Goal: Task Accomplishment & Management: Use online tool/utility

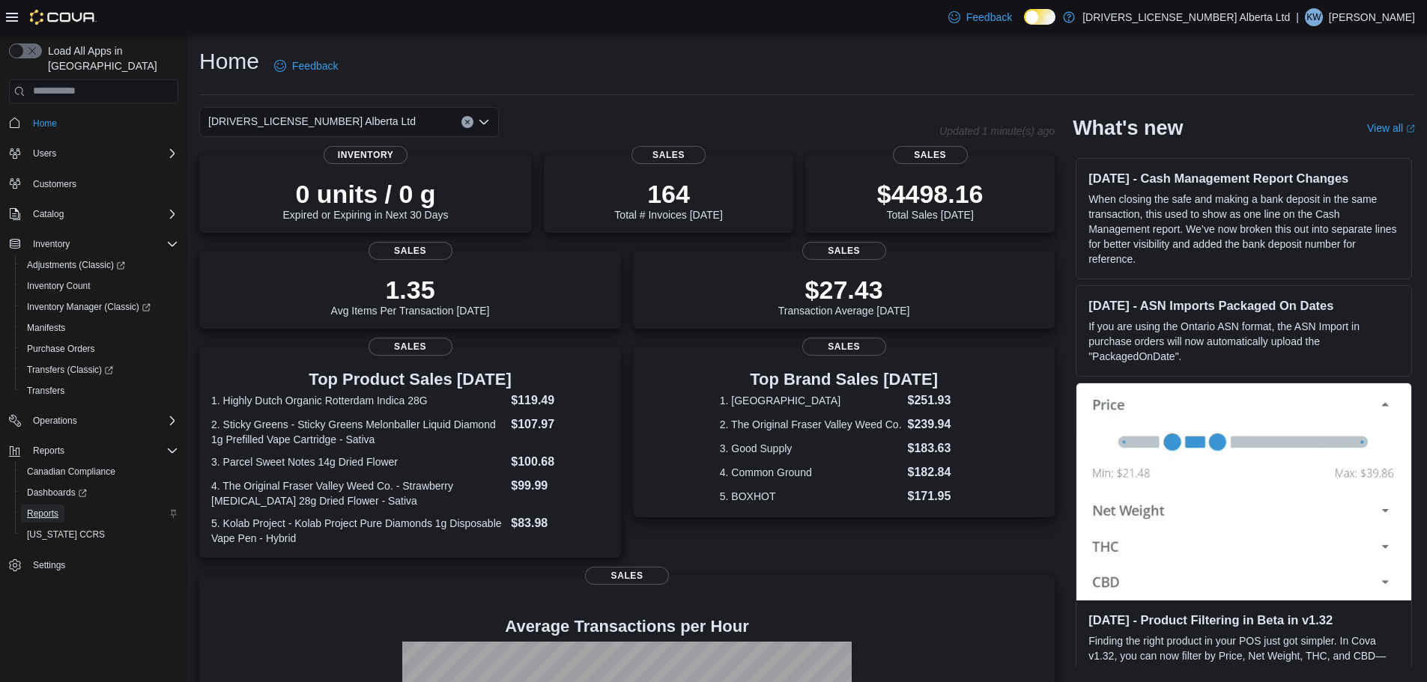
click at [40, 508] on span "Reports" at bounding box center [42, 514] width 31 height 12
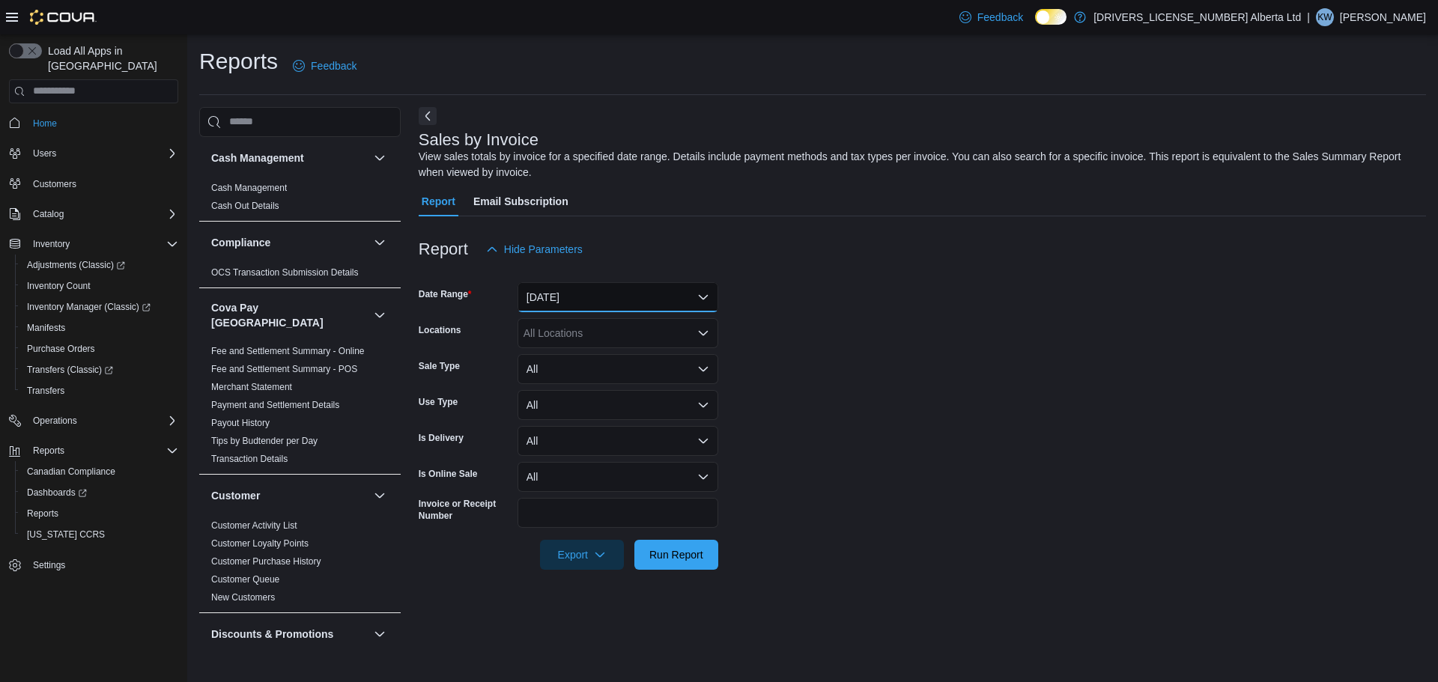
click at [585, 297] on button "[DATE]" at bounding box center [617, 297] width 201 height 30
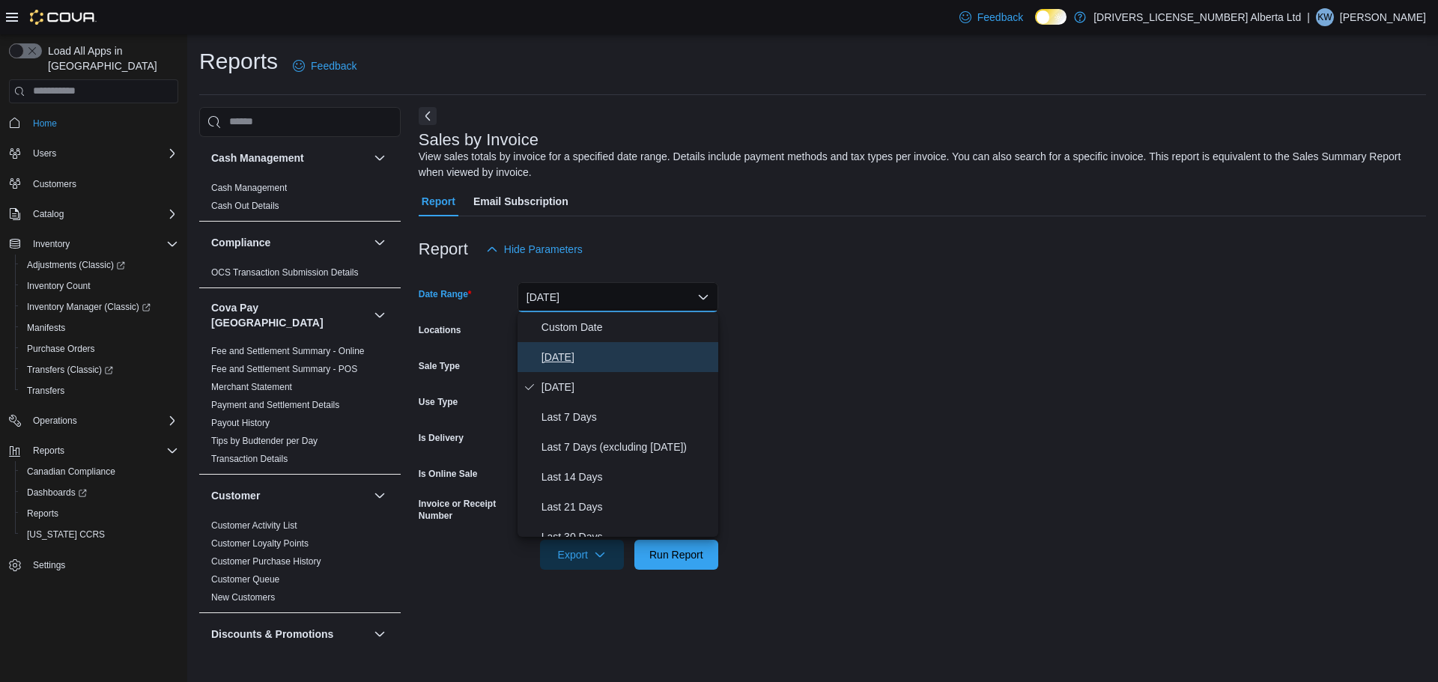
click at [597, 345] on button "[DATE]" at bounding box center [617, 357] width 201 height 30
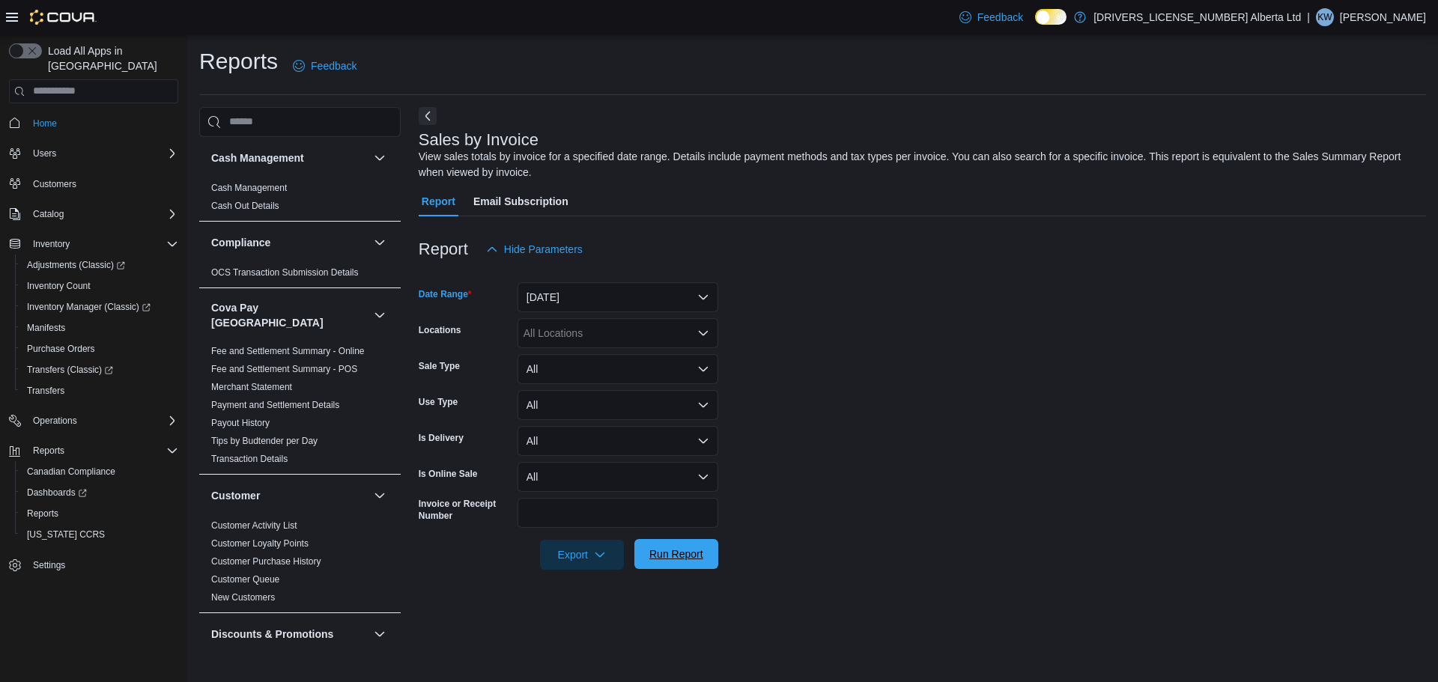
click at [700, 550] on span "Run Report" at bounding box center [676, 554] width 54 height 15
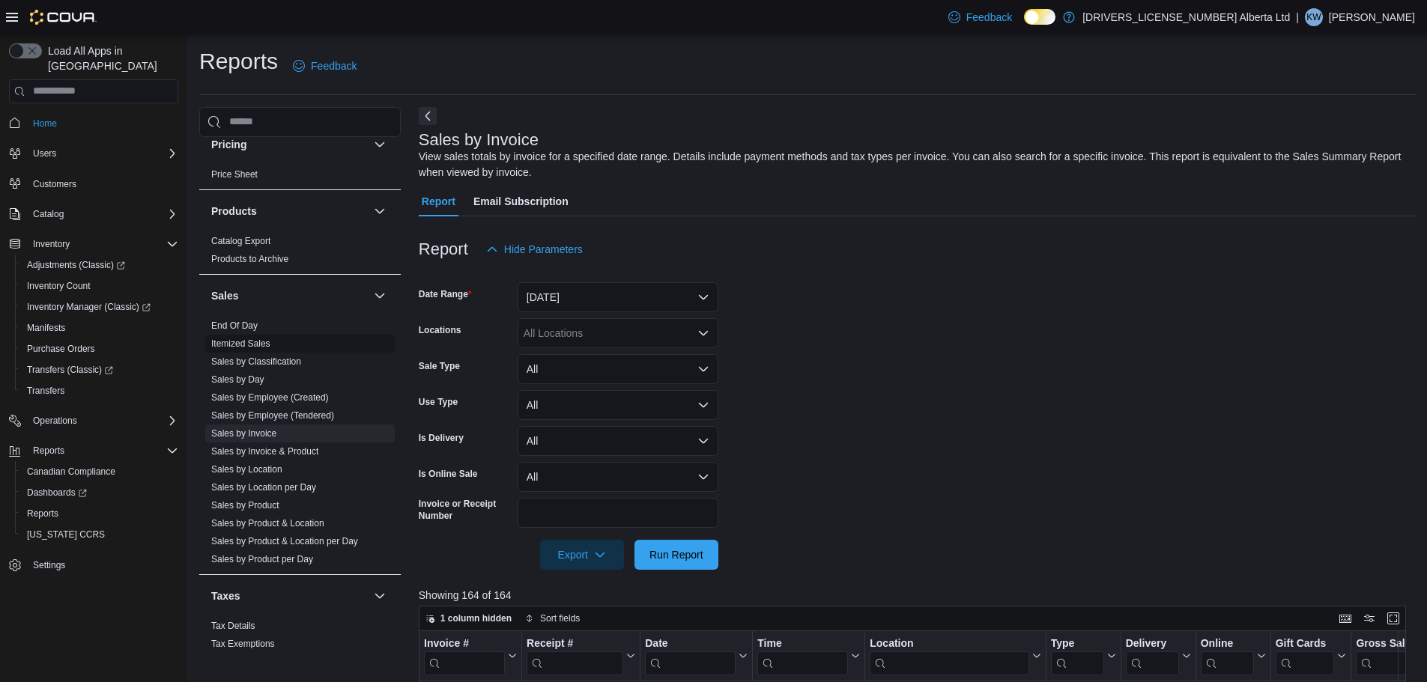
scroll to position [1107, 0]
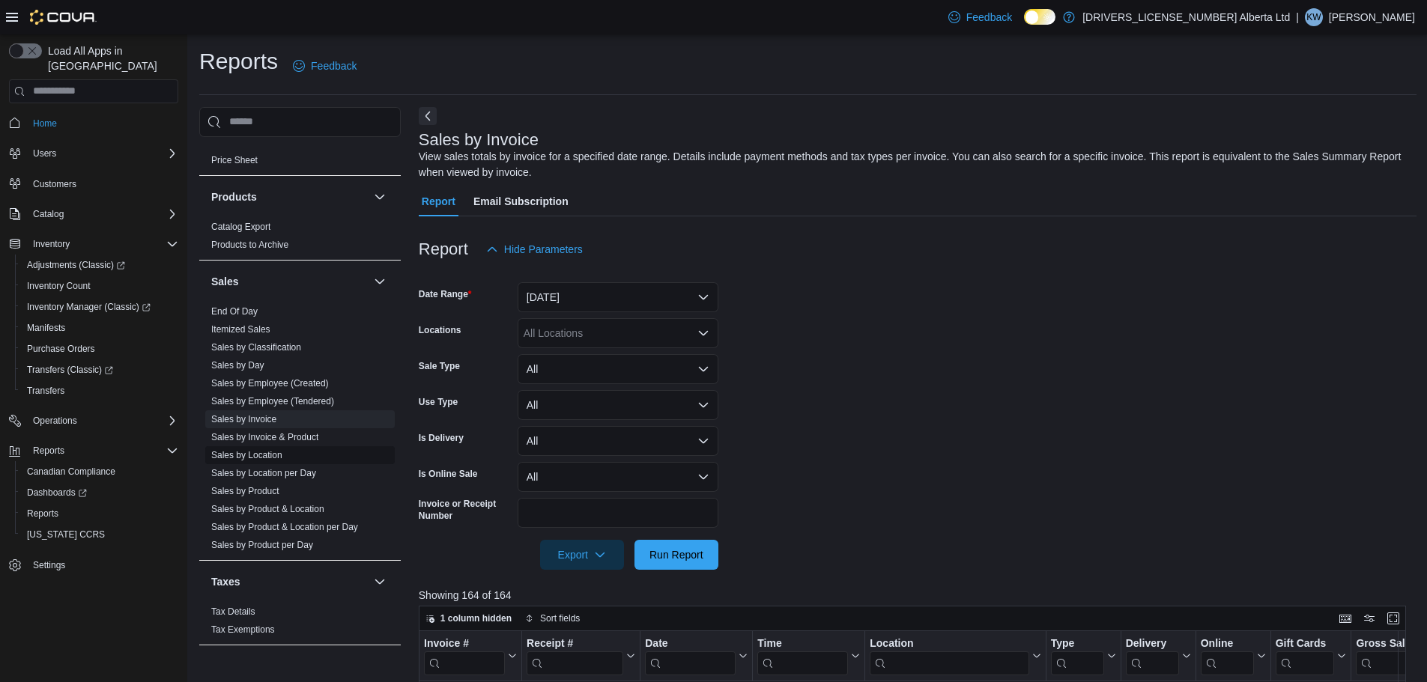
click at [272, 450] on link "Sales by Location" at bounding box center [246, 455] width 71 height 10
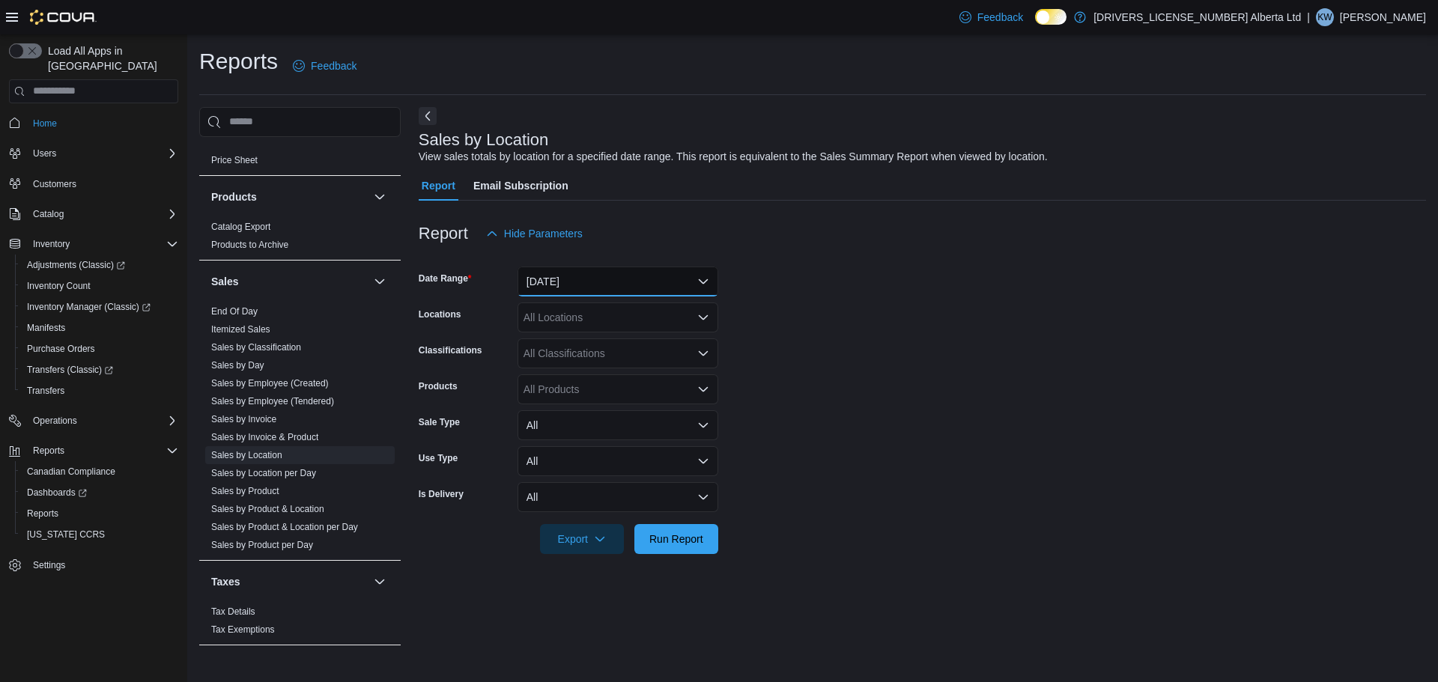
click at [629, 281] on button "[DATE]" at bounding box center [617, 282] width 201 height 30
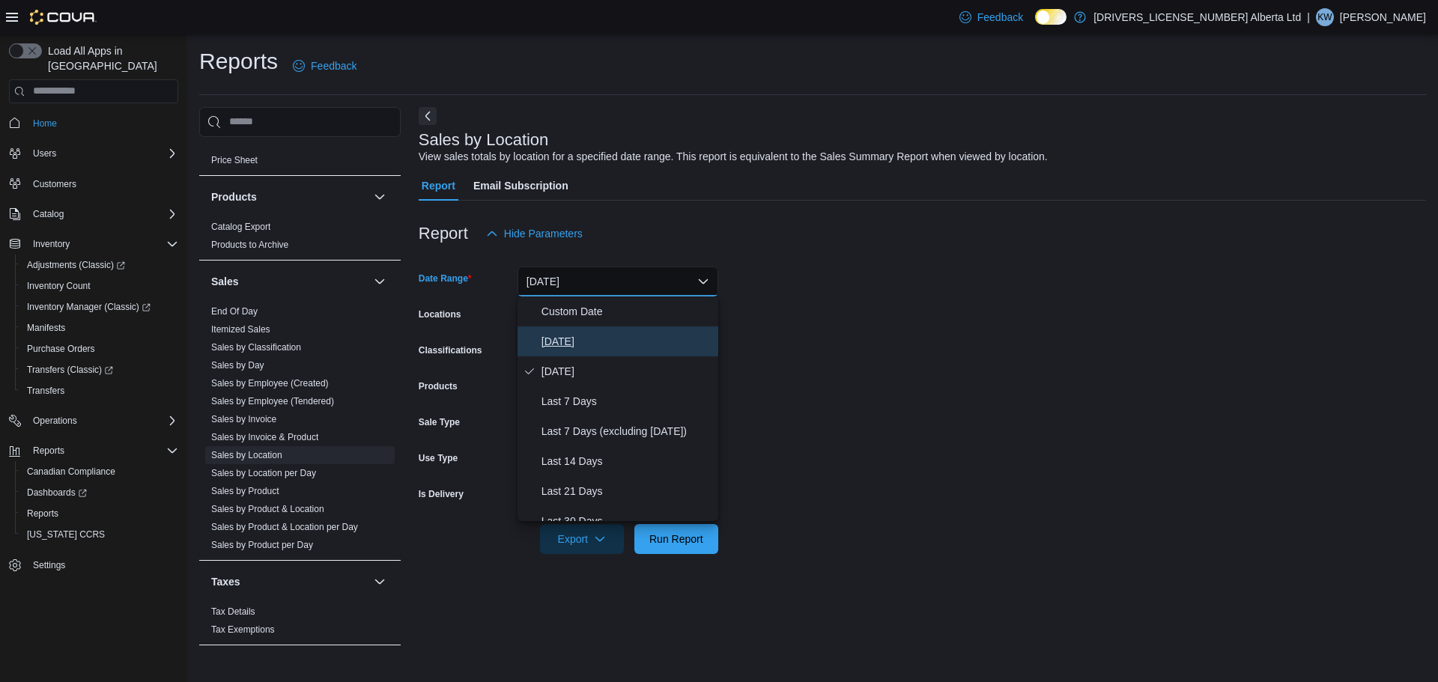
click at [632, 339] on span "[DATE]" at bounding box center [626, 342] width 171 height 18
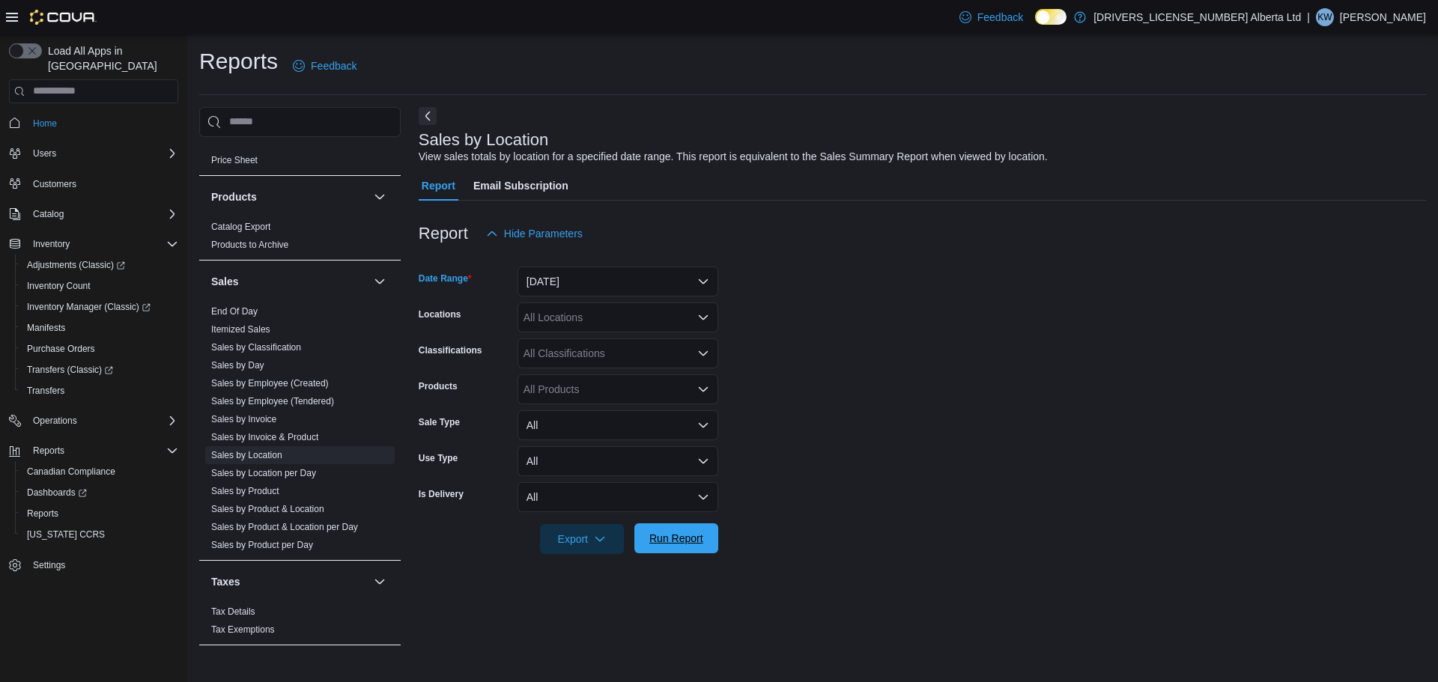
click at [698, 534] on span "Run Report" at bounding box center [676, 538] width 54 height 15
